Goal: Information Seeking & Learning: Learn about a topic

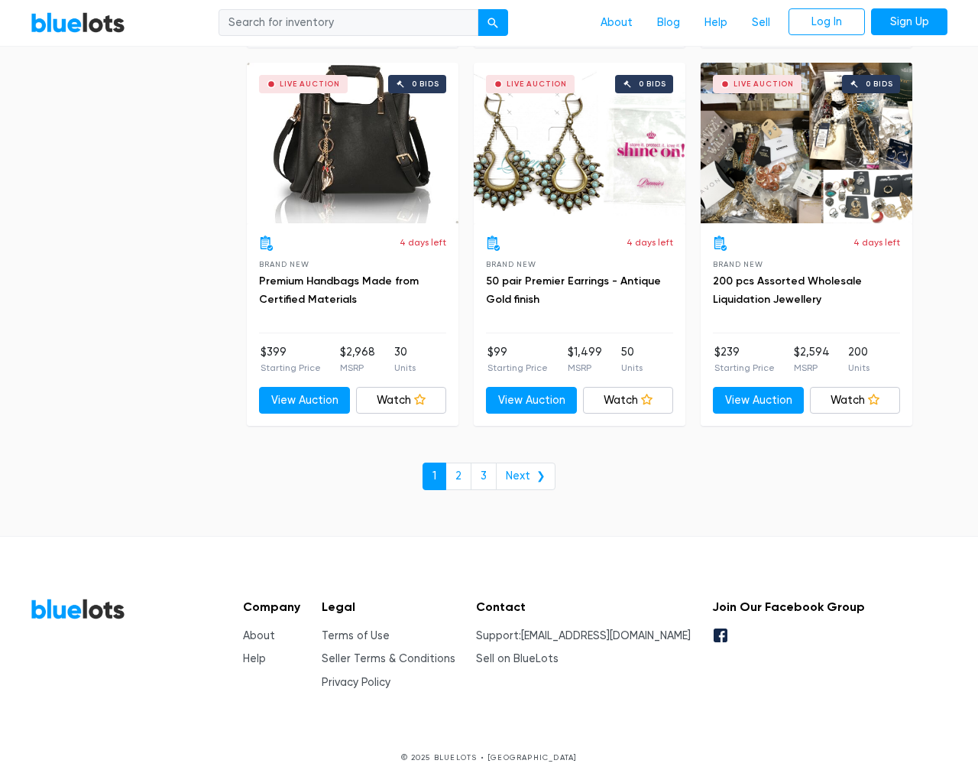
scroll to position [6524, 0]
type input "the"
type input "testing@example.com"
type input "e"
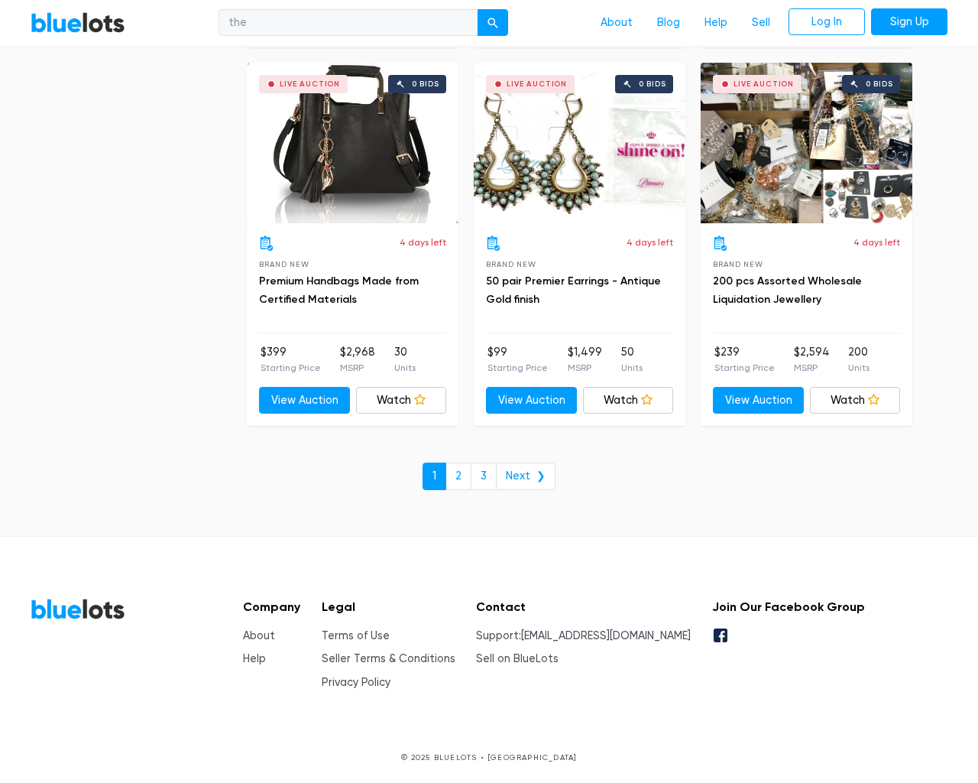
checkbox New"] "false"
checkbox Pulls"] "false"
checkbox input "false"
checkbox Accessories"] "false"
checkbox Beauty"] "false"
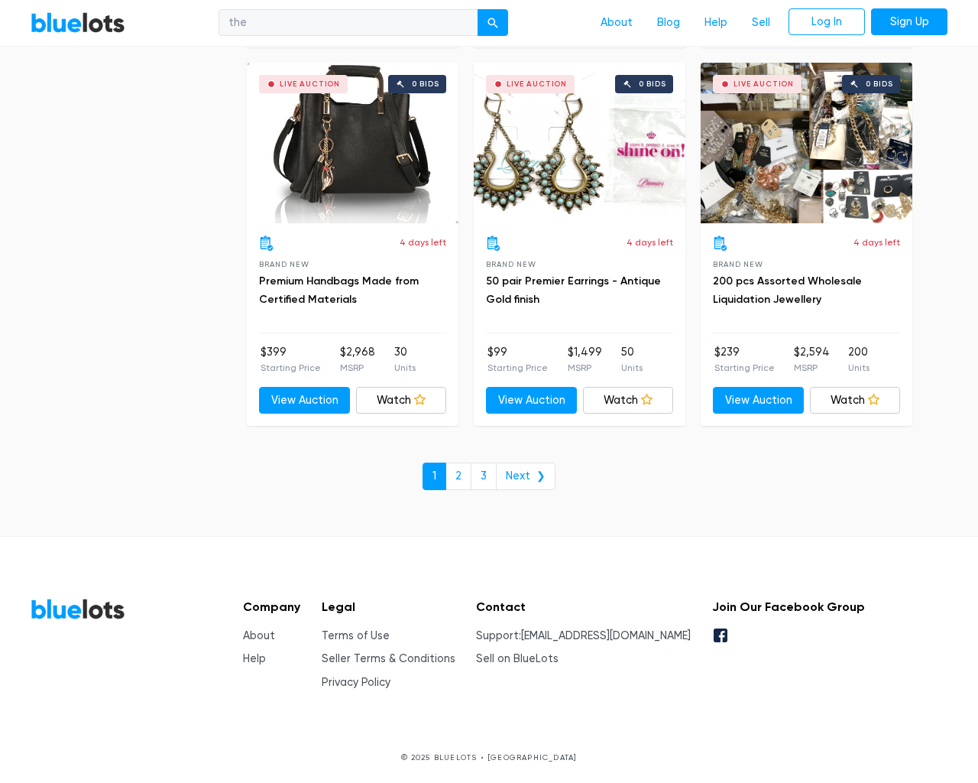
checkbox input "false"
checkbox Merchandise"] "false"
checkbox Baby"] "false"
checkbox Garden"] "false"
checkbox input "false"
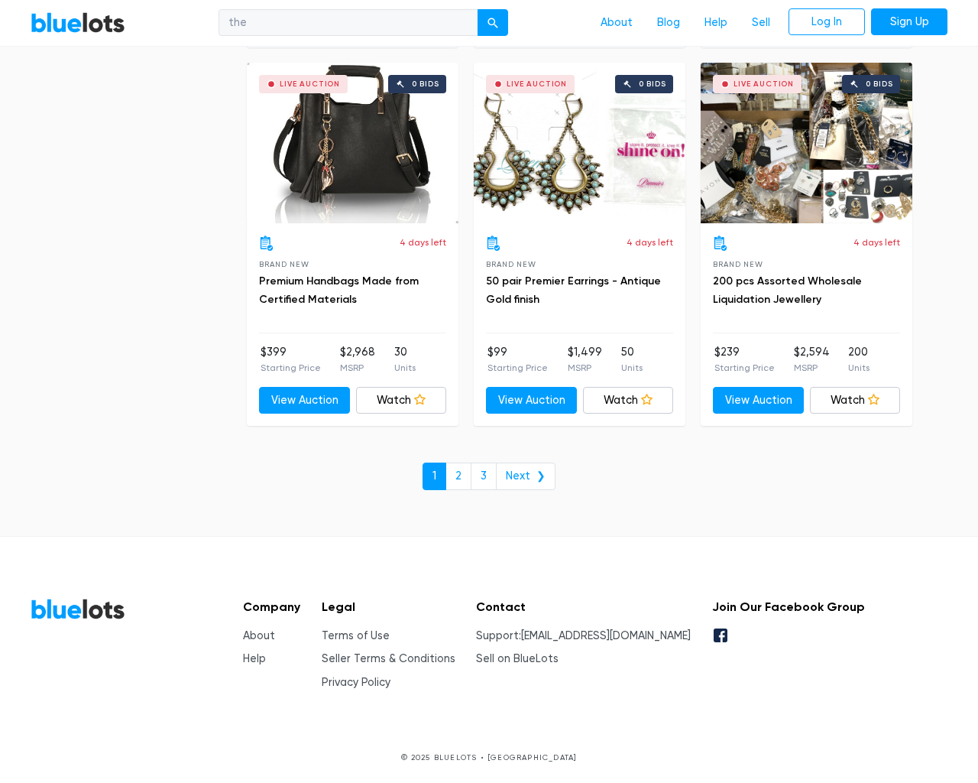
checkbox input "false"
type input "e"
select select "10000"
select select "50000"
select select "10000"
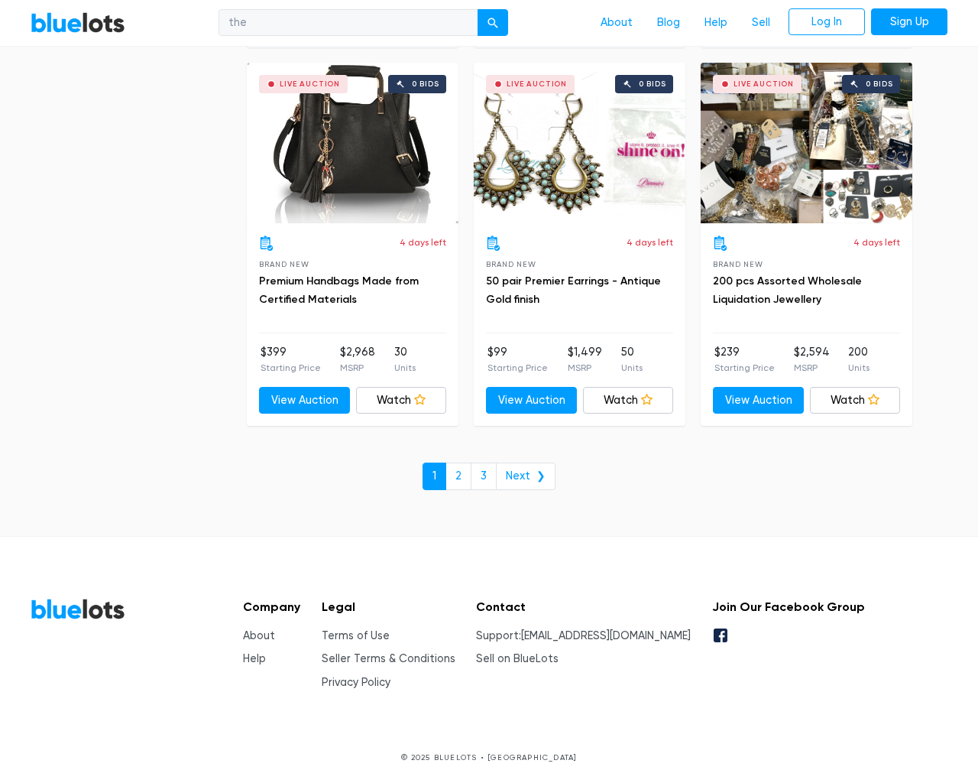
select select "50000"
select select "highest_price"
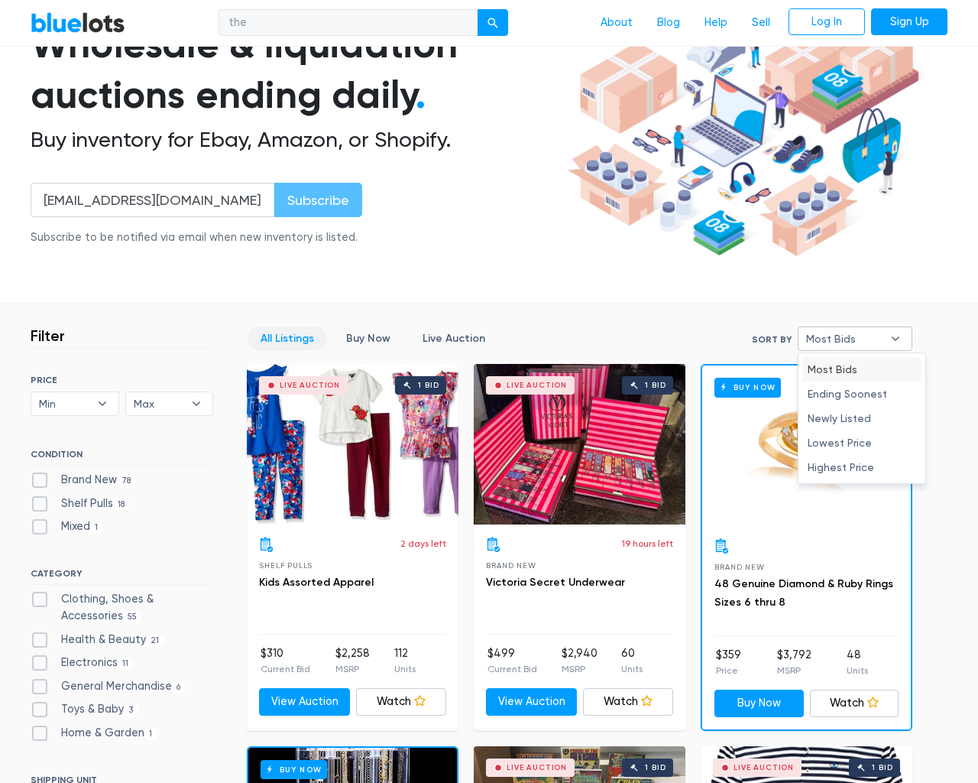
type input "e"
checkbox New"] "false"
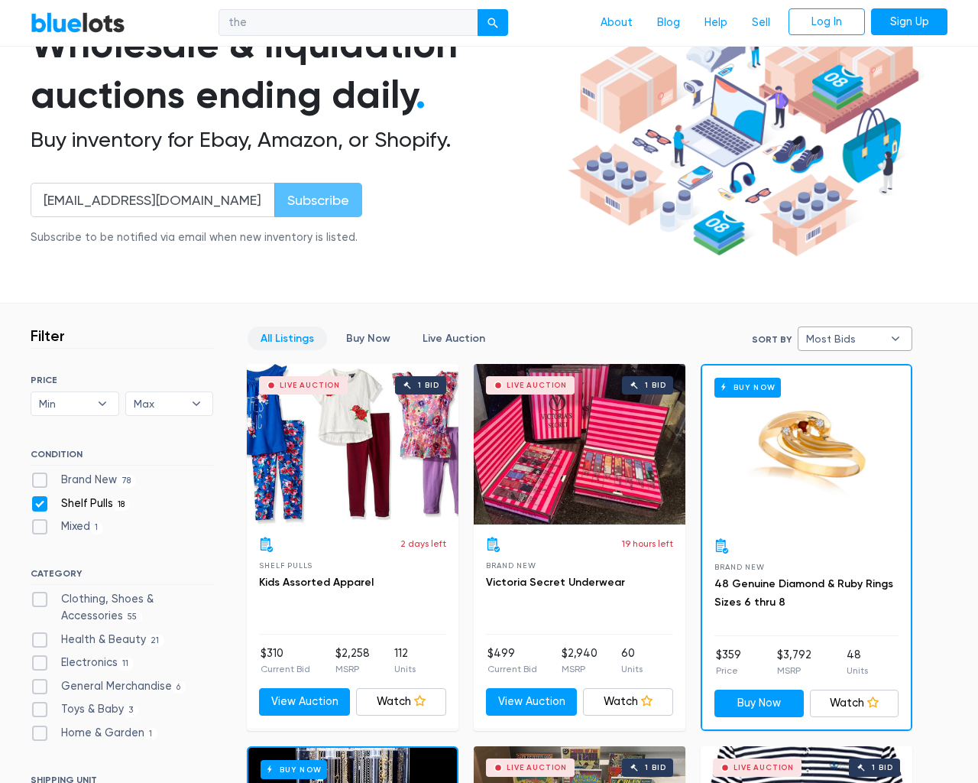
checkbox Pulls"] "false"
checkbox input "false"
checkbox Accessories"] "false"
checkbox Beauty"] "false"
checkbox input "false"
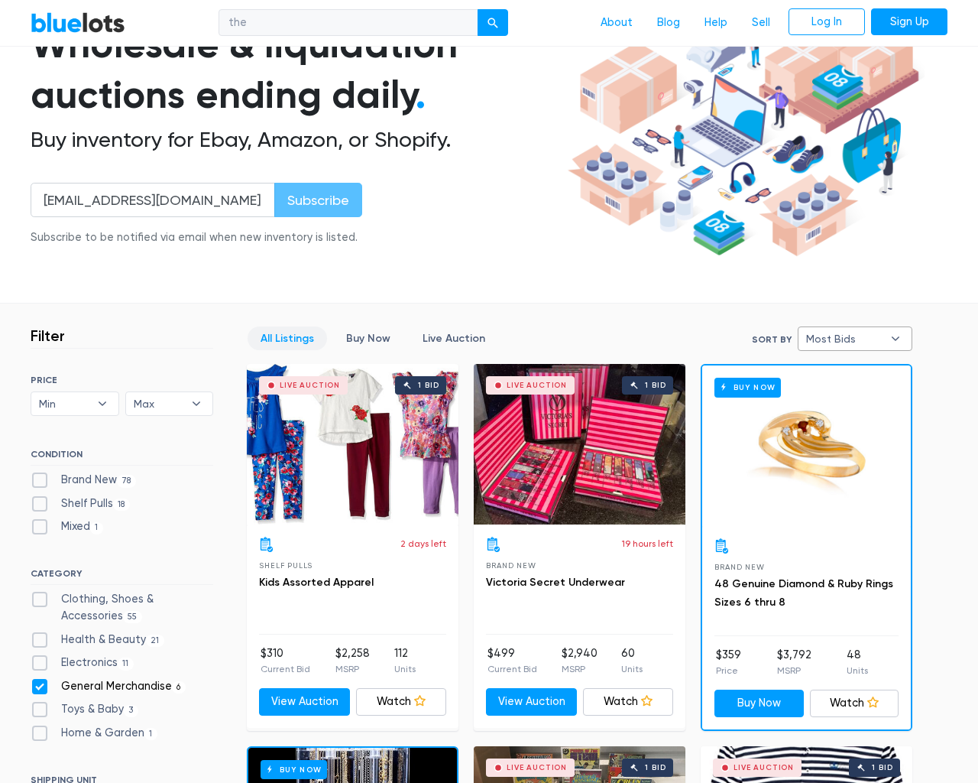
checkbox Merchandise"] "false"
checkbox Baby"] "false"
checkbox Garden"] "false"
checkbox input "false"
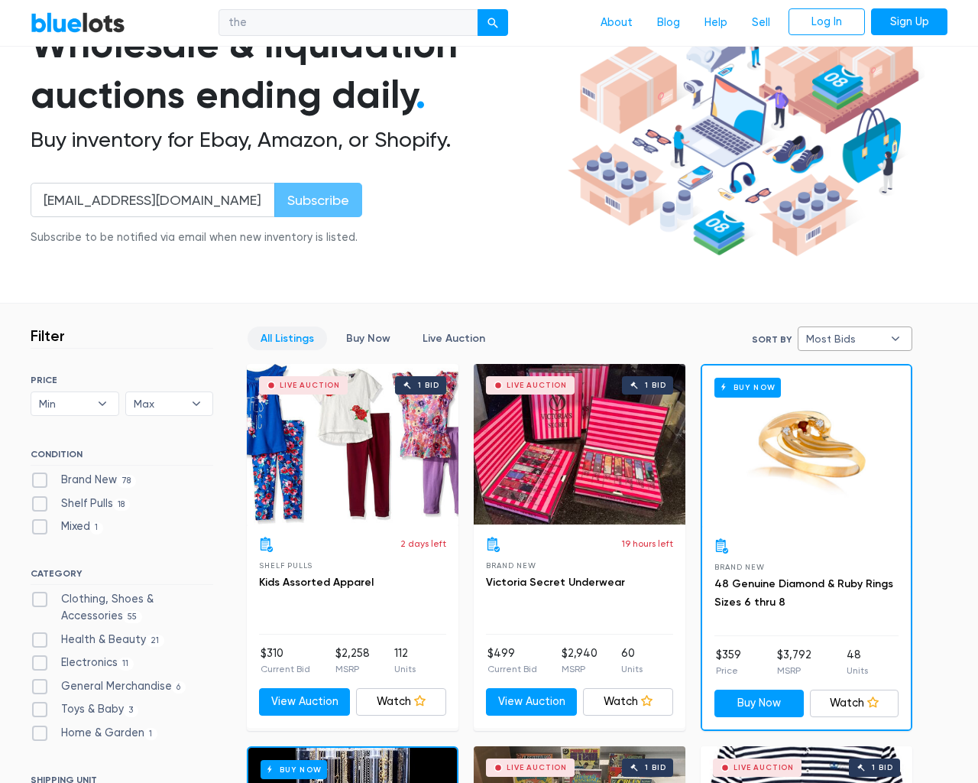
type input "e"
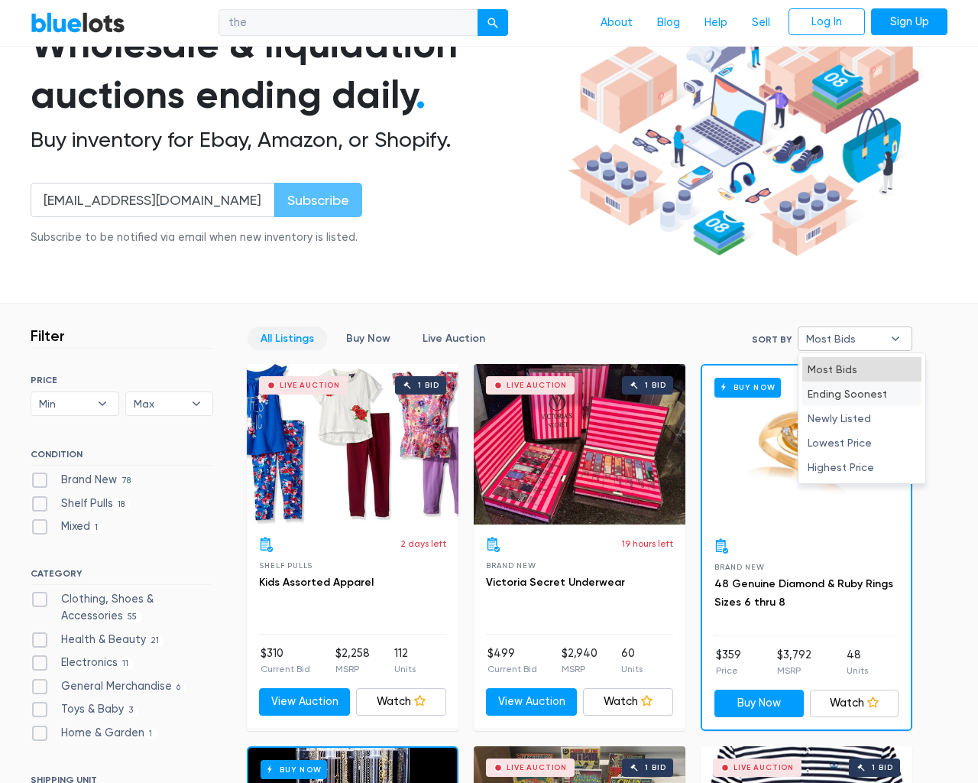
select select "most_bids"
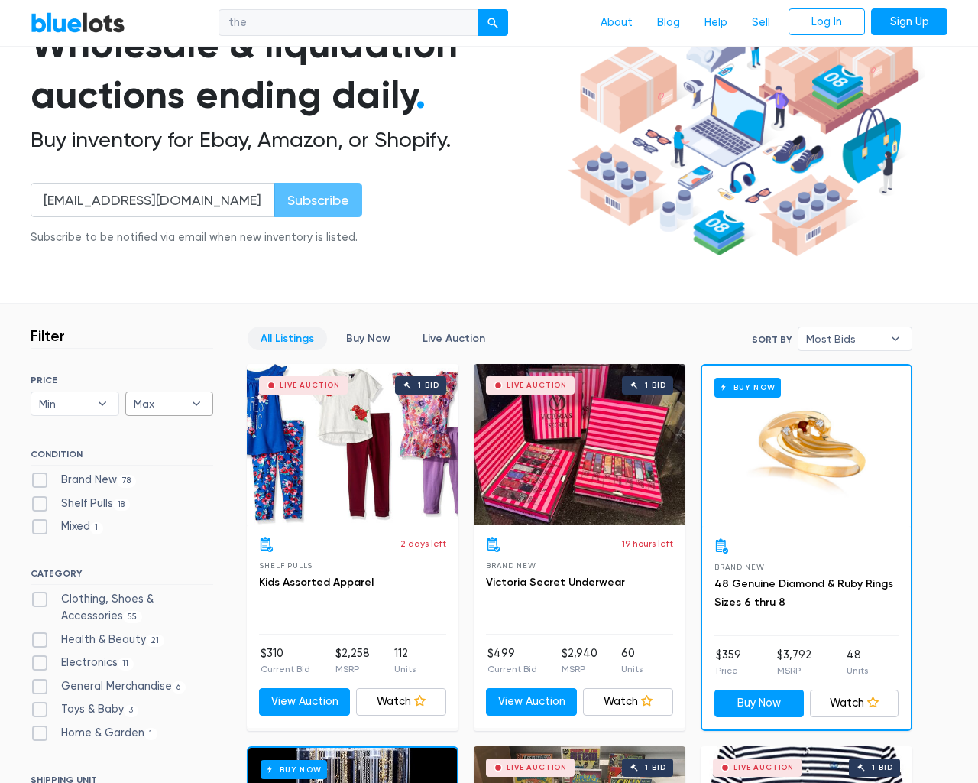
type input "e"
checkbox New"] "false"
checkbox Pulls"] "false"
checkbox input "false"
checkbox Accessories"] "false"
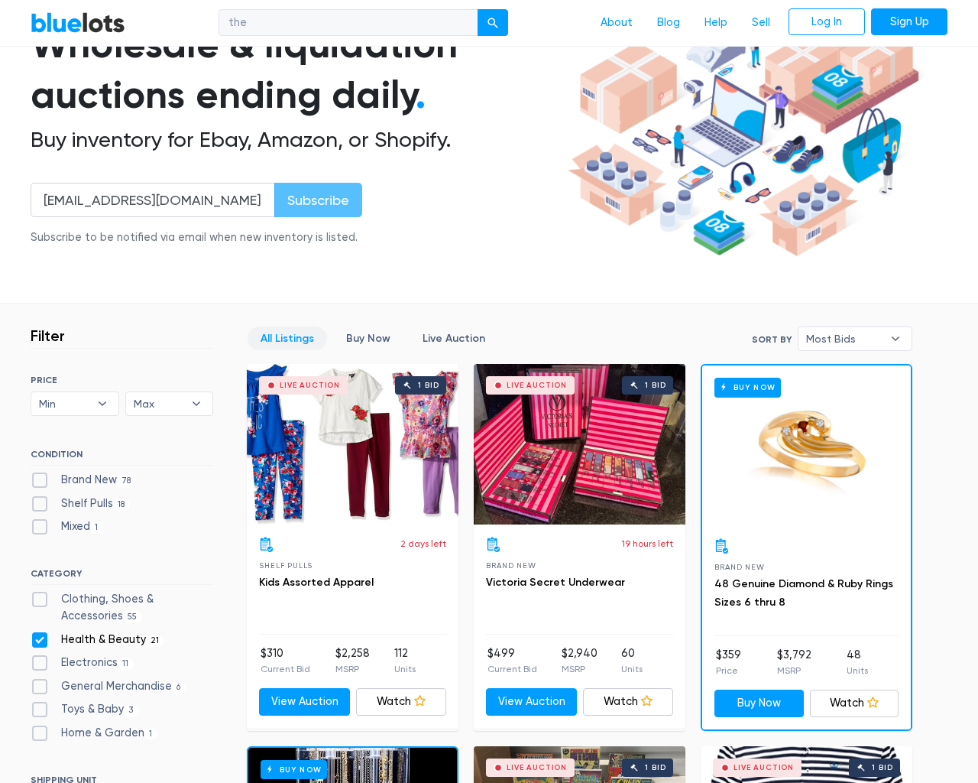
checkbox Beauty"] "false"
checkbox input "false"
checkbox Merchandise"] "false"
checkbox Baby"] "false"
checkbox Garden"] "false"
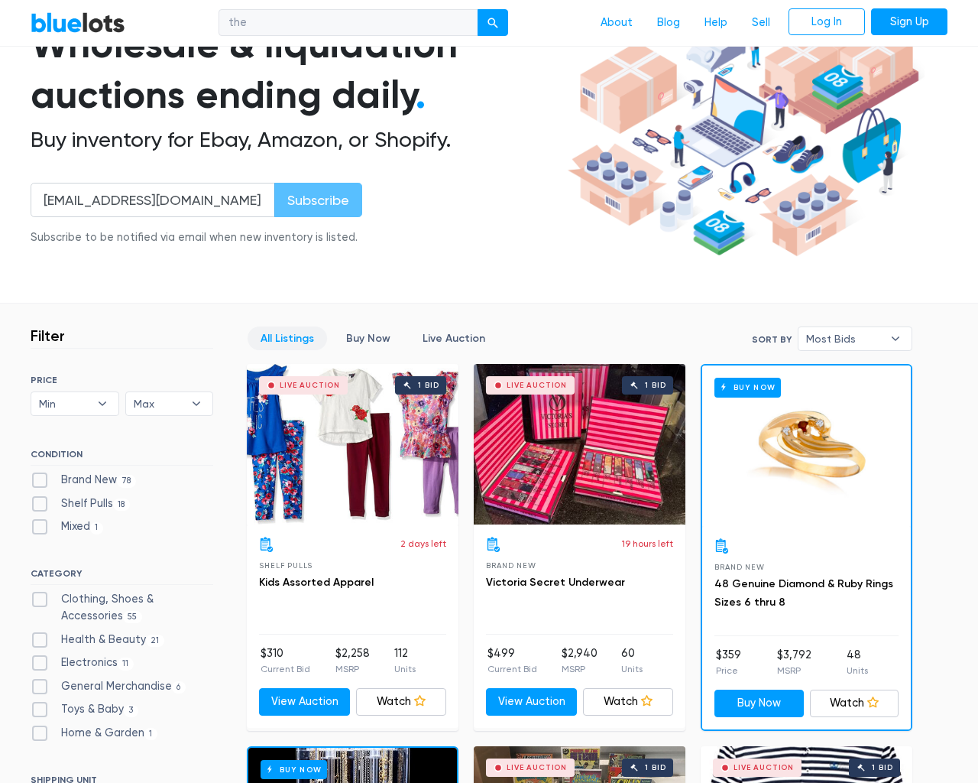
checkbox input "false"
type input "e"
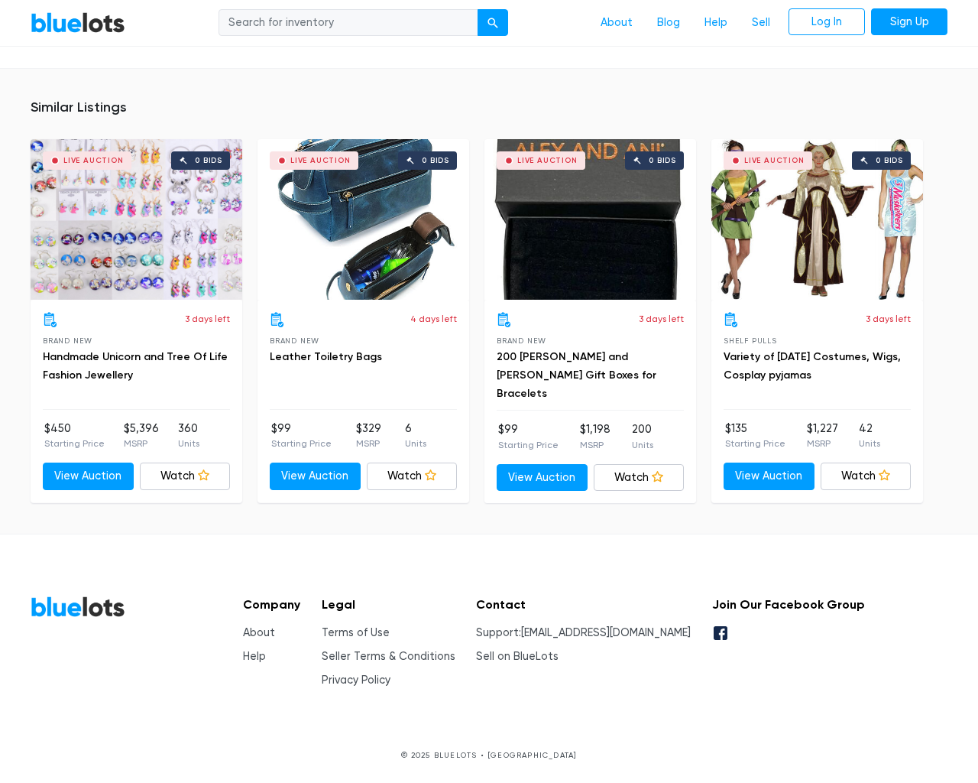
scroll to position [968, 0]
type input "the"
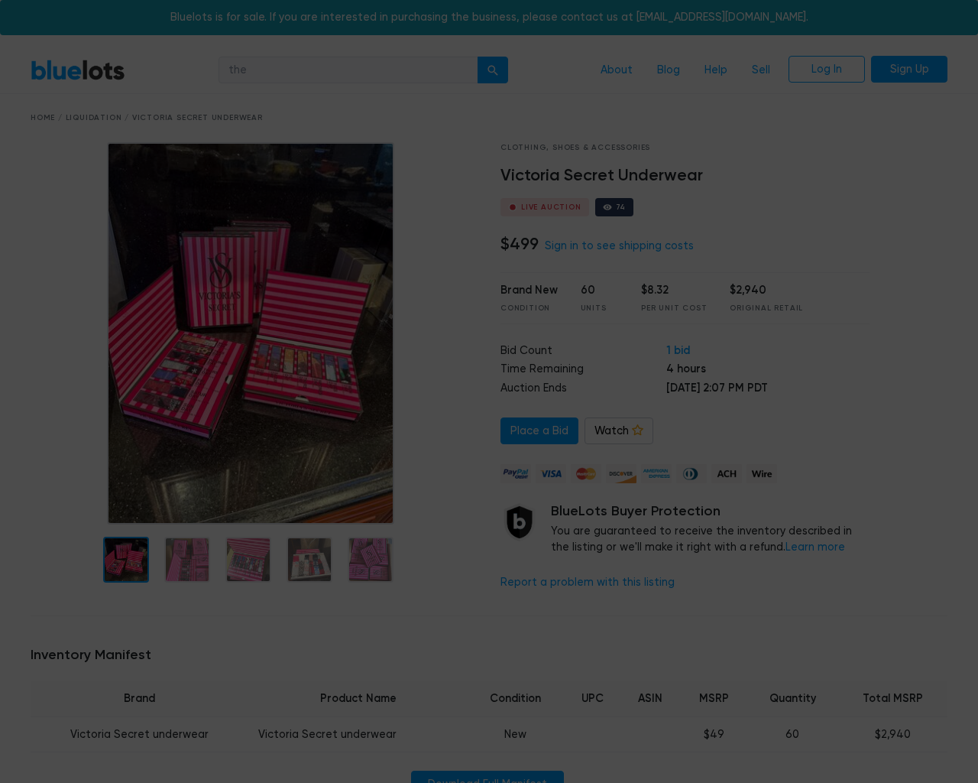
scroll to position [968, 0]
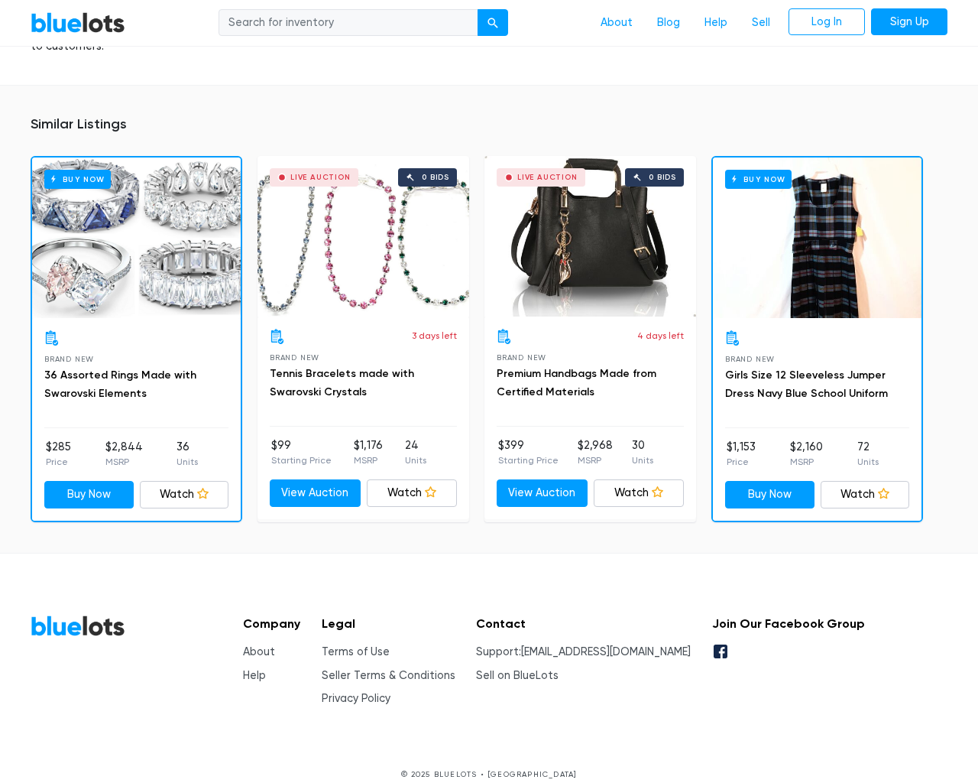
scroll to position [1232, 0]
type input "the"
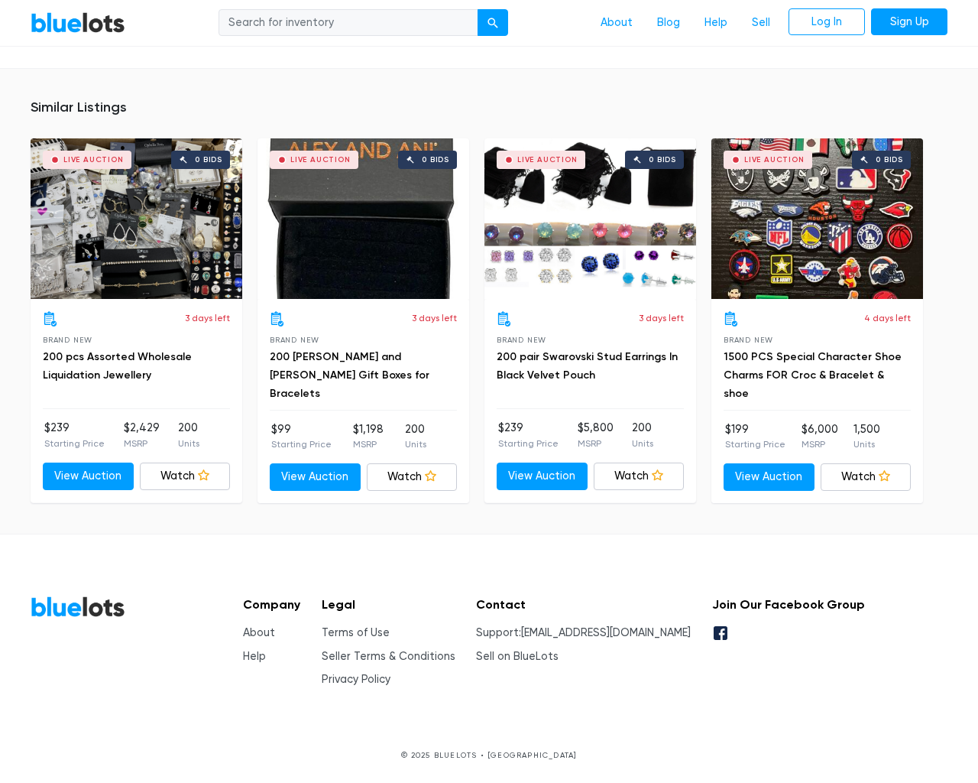
scroll to position [1178, 0]
type input "the"
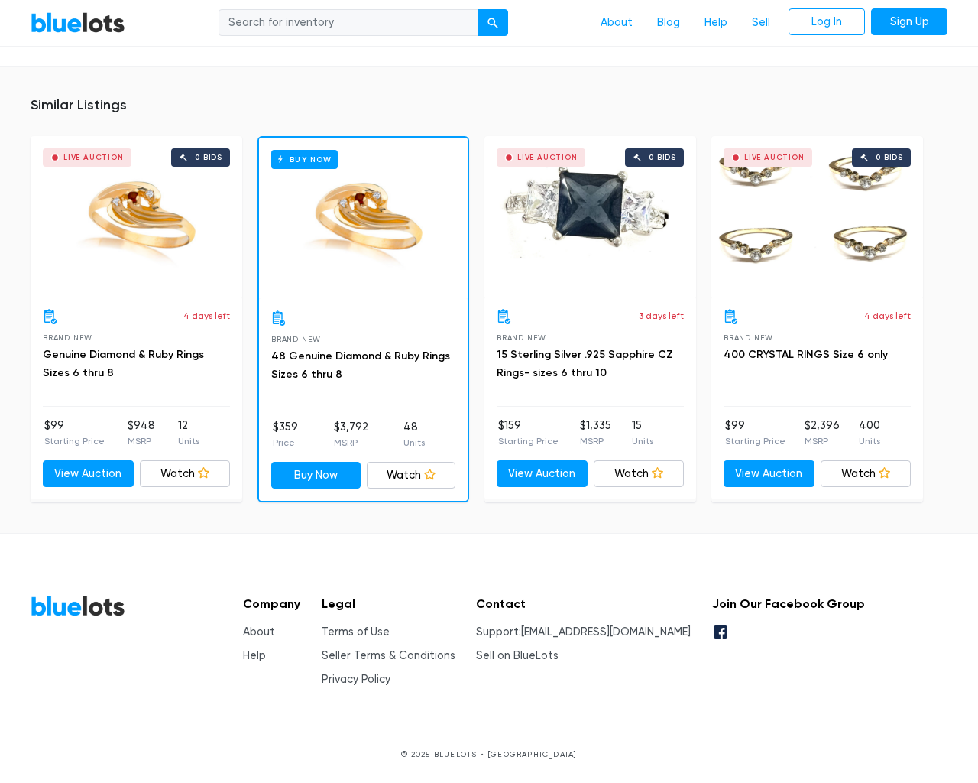
scroll to position [1075, 0]
type input "the"
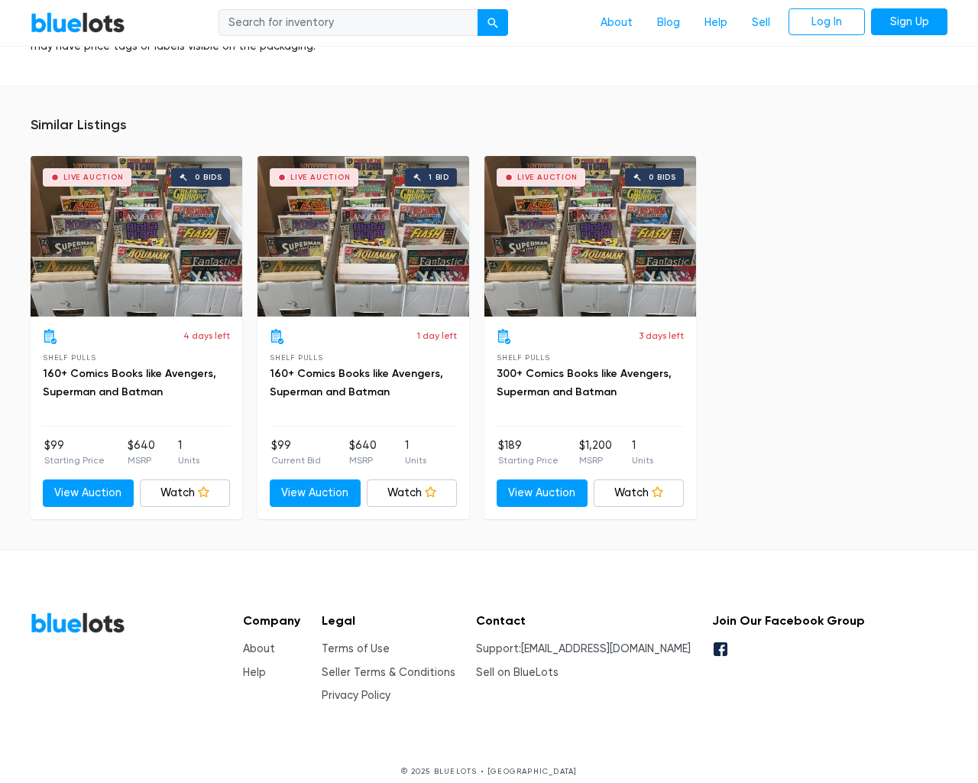
scroll to position [1087, 0]
type input "the"
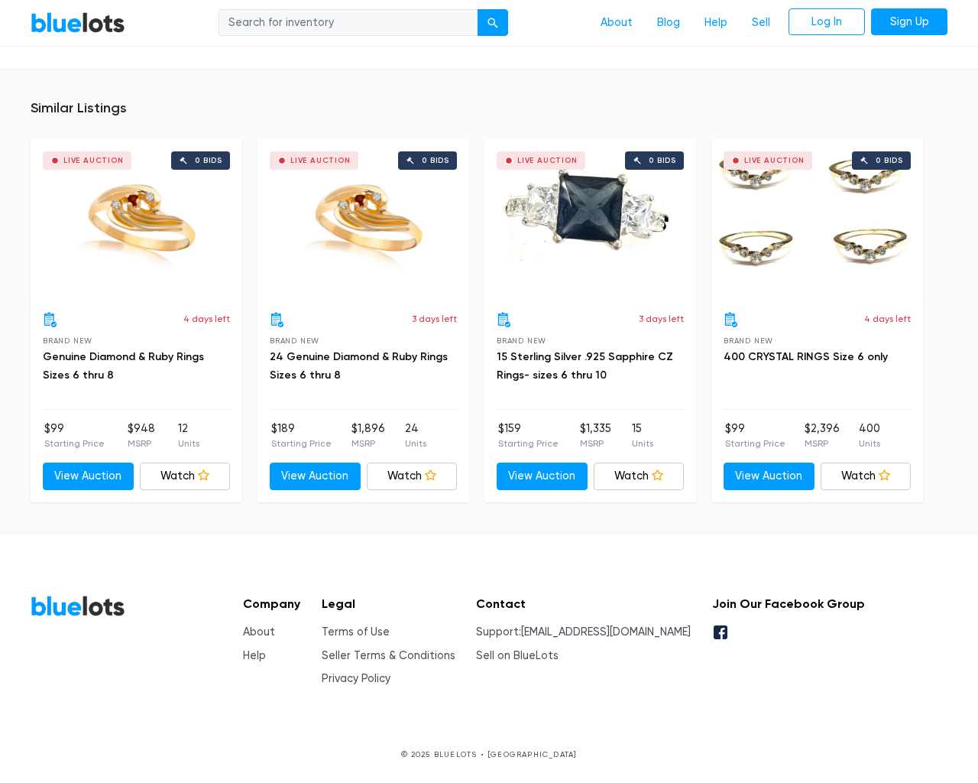
scroll to position [1033, 0]
type input "the"
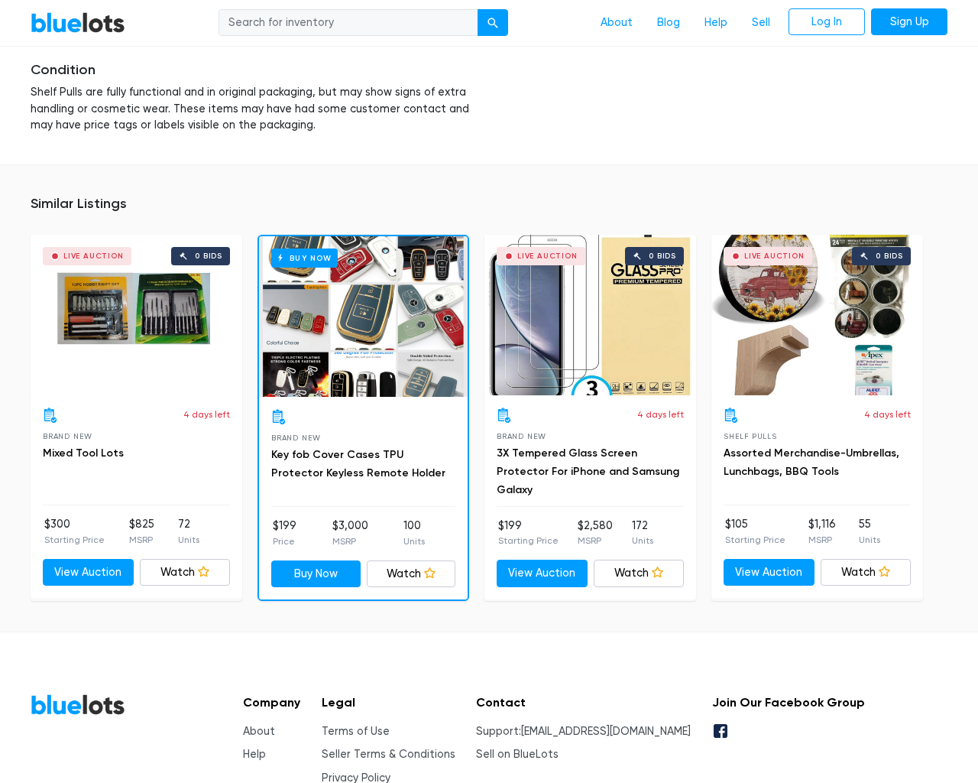
scroll to position [2407, 0]
type input "the"
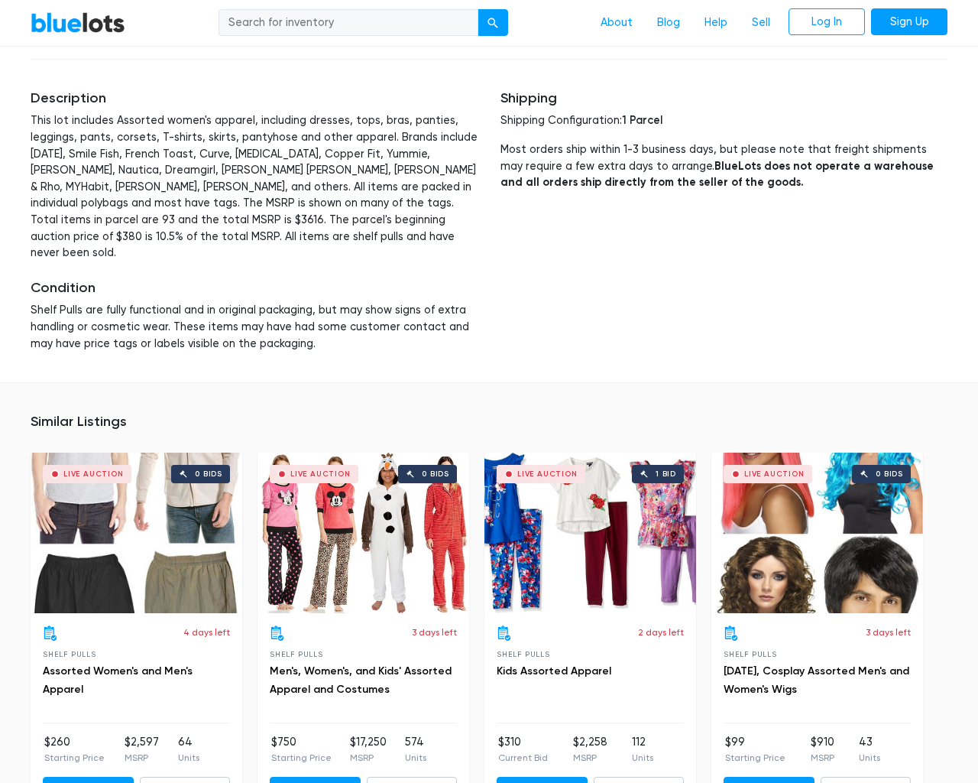
scroll to position [3851, 0]
type input "the"
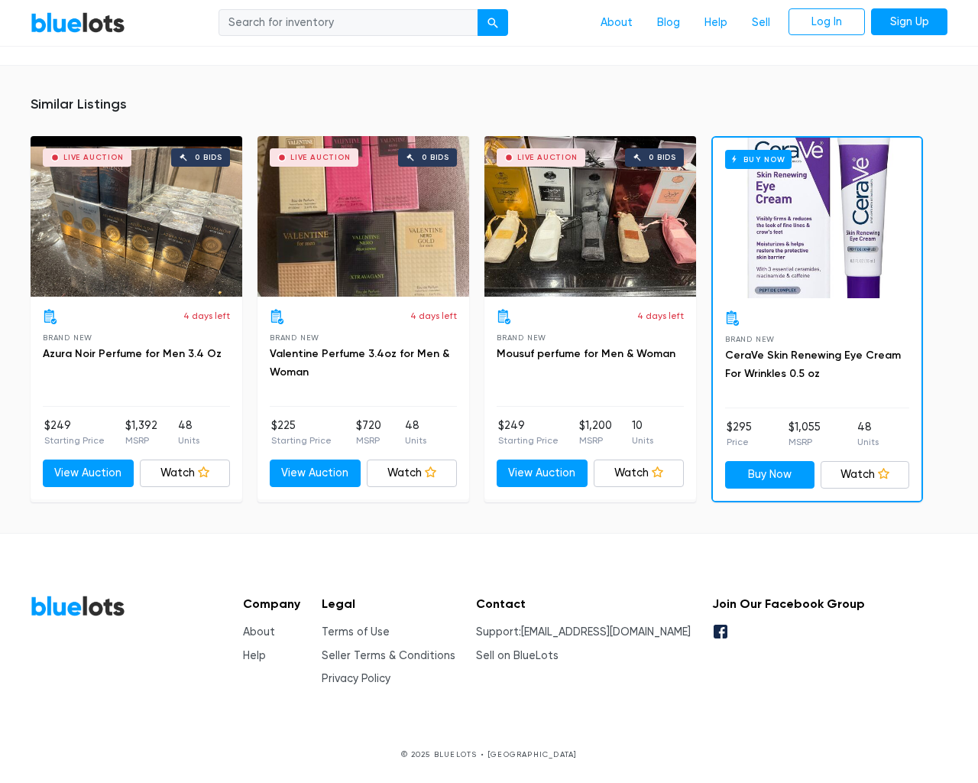
scroll to position [971, 0]
type input "the"
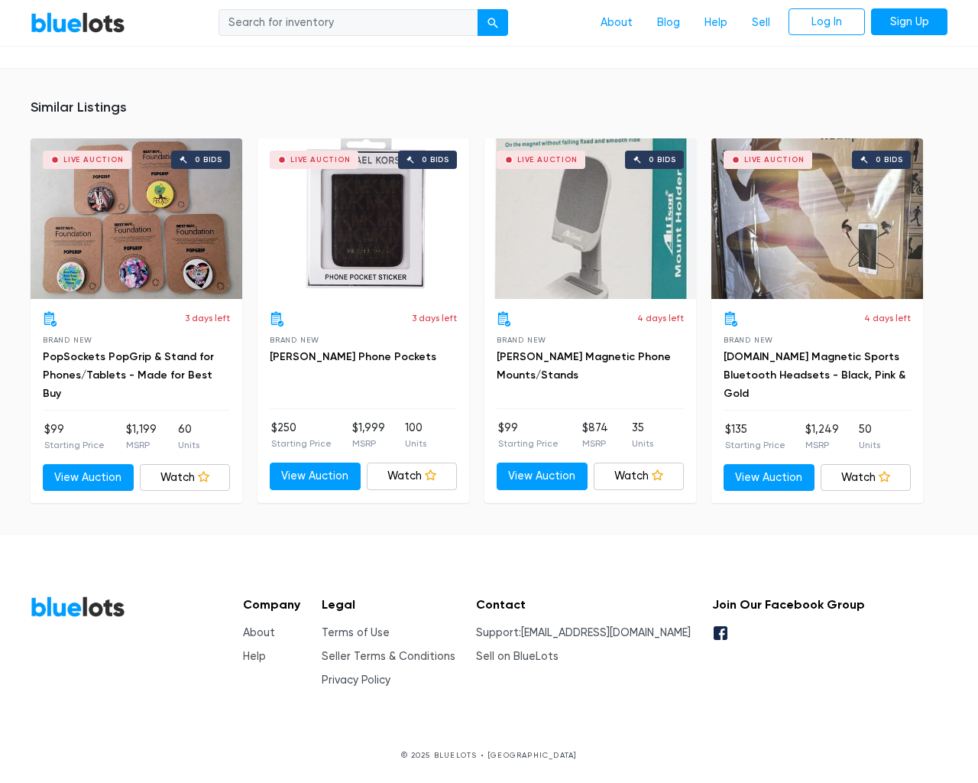
scroll to position [1128, 0]
type input "the"
